Goal: Task Accomplishment & Management: Complete application form

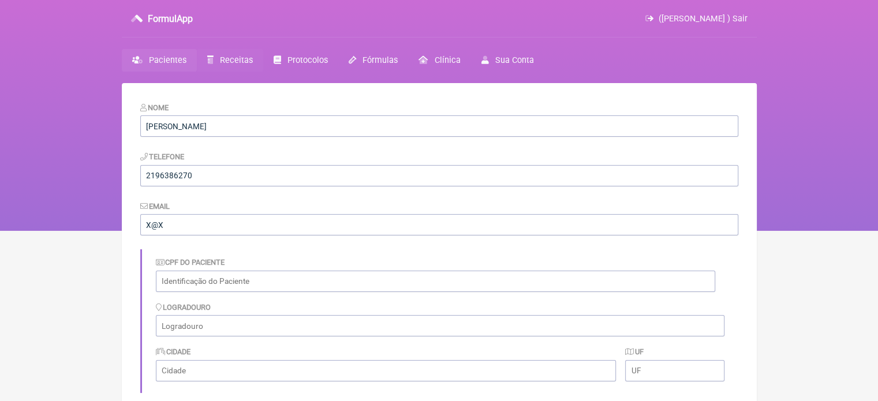
click at [226, 57] on span "Receitas" at bounding box center [236, 60] width 33 height 10
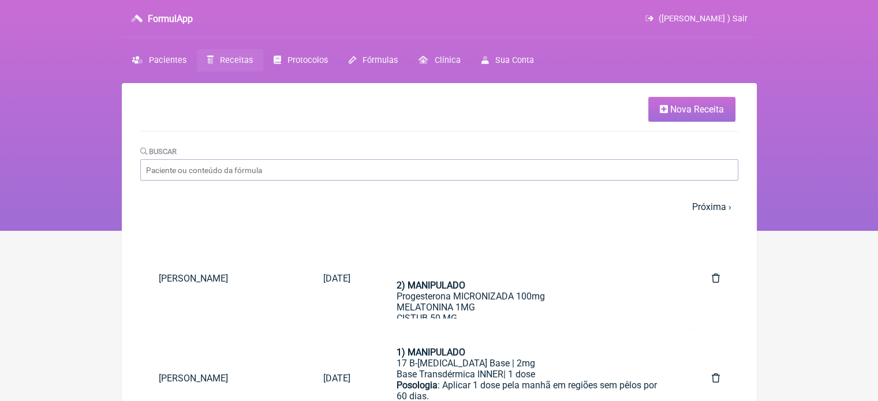
click at [652, 109] on link "Nova Receita" at bounding box center [691, 109] width 87 height 25
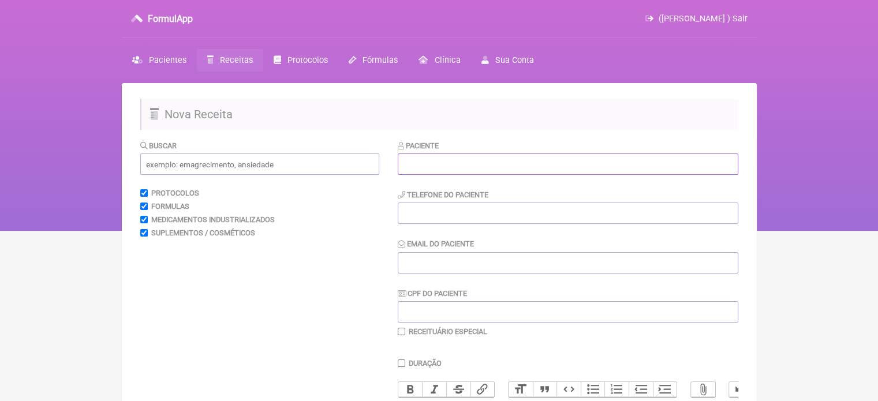
click at [494, 162] on input "text" at bounding box center [568, 164] width 341 height 21
paste input "[PERSON_NAME]"
type input "[PERSON_NAME]"
click at [467, 210] on input "tel" at bounding box center [568, 213] width 341 height 21
type input "21971631629"
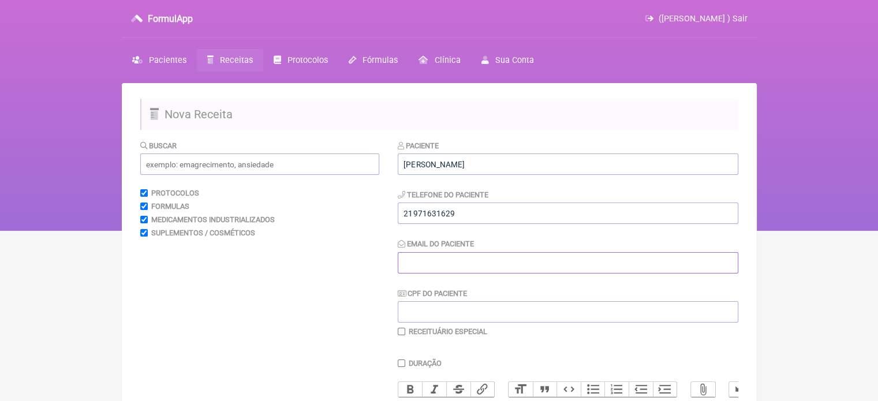
click at [480, 261] on input "Email do Paciente" at bounding box center [568, 262] width 341 height 21
type input "X@X"
click at [245, 170] on input "text" at bounding box center [259, 164] width 239 height 21
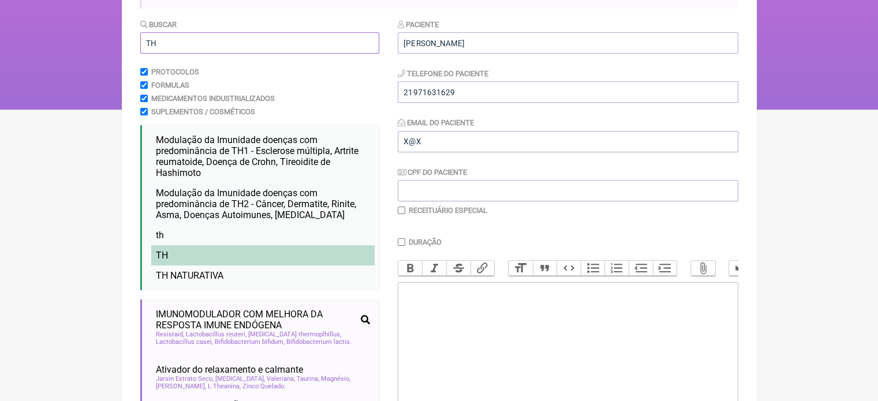
scroll to position [173, 0]
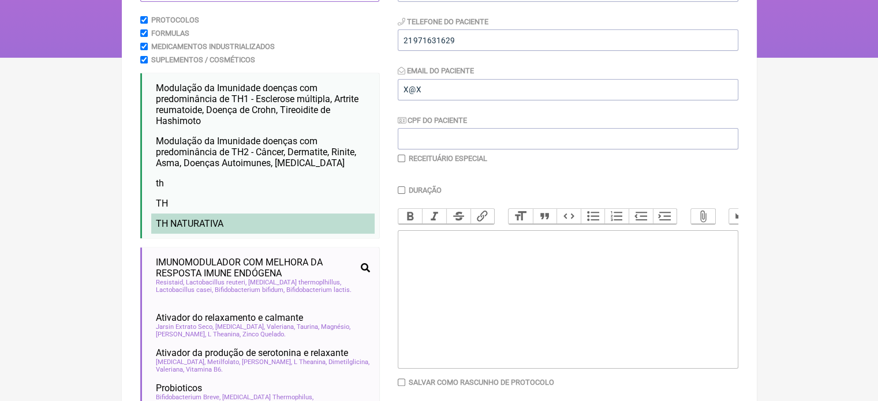
type input "TH"
click at [271, 230] on li "TH NATURATIVA" at bounding box center [262, 224] width 223 height 20
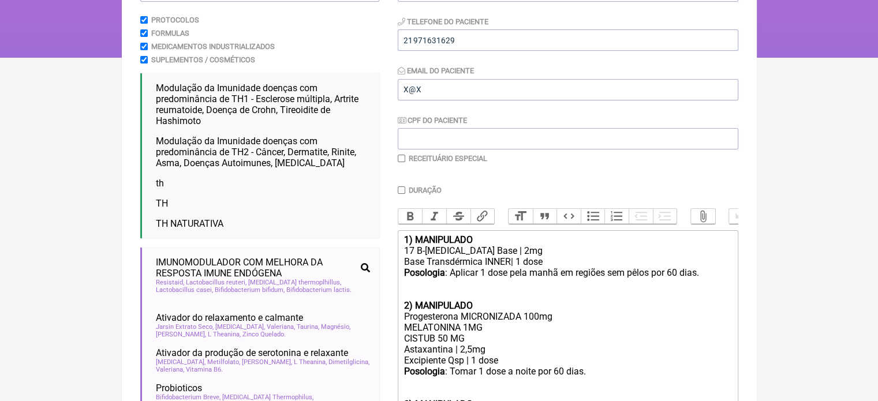
click at [404, 156] on input "checkbox" at bounding box center [402, 159] width 8 height 8
checkbox input "true"
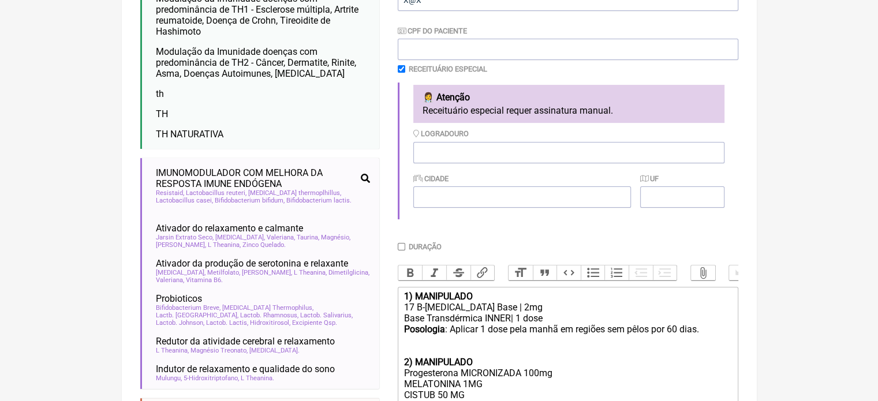
scroll to position [491, 0]
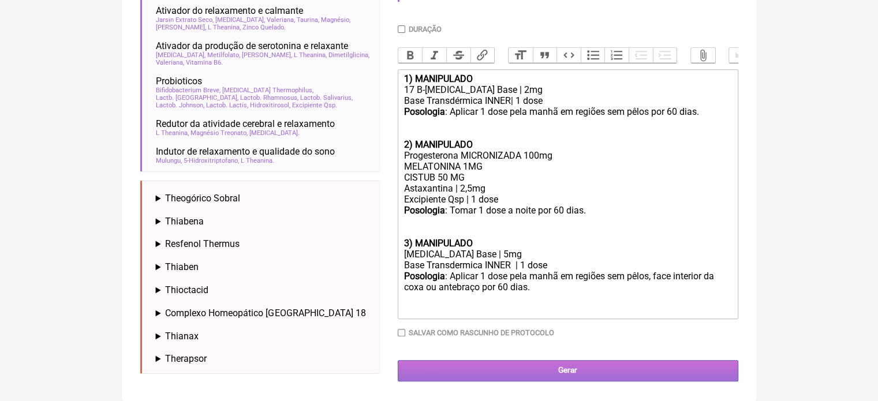
click at [568, 367] on input "Gerar" at bounding box center [568, 370] width 341 height 21
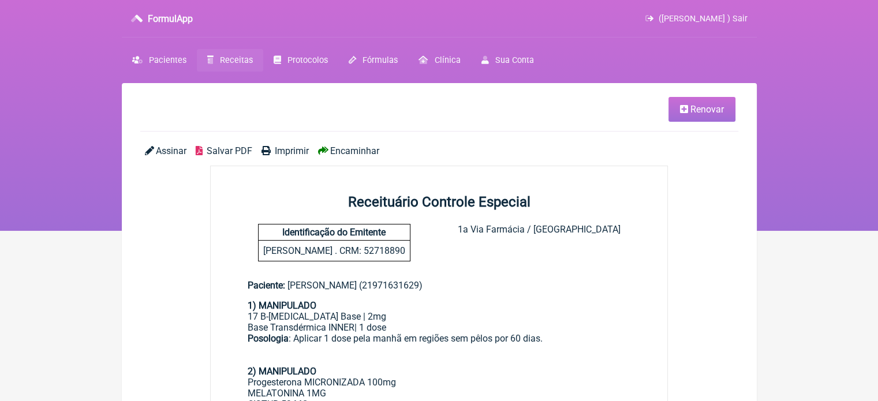
click at [298, 147] on span "Imprimir" at bounding box center [292, 151] width 34 height 11
